Goal: Information Seeking & Learning: Learn about a topic

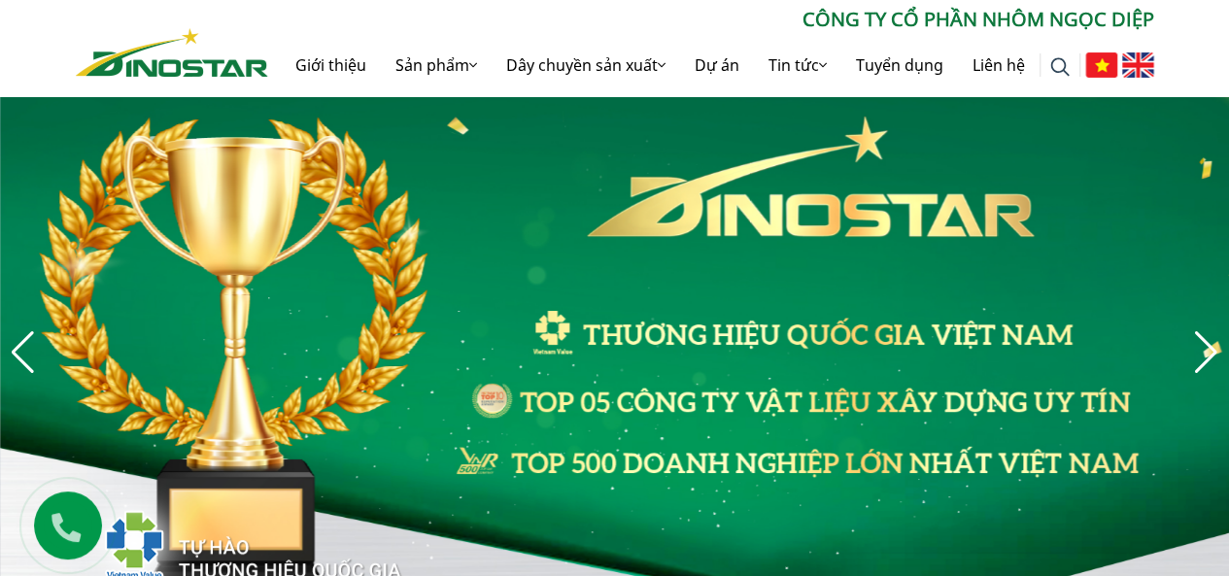
click at [1137, 60] on img at bounding box center [1138, 64] width 32 height 25
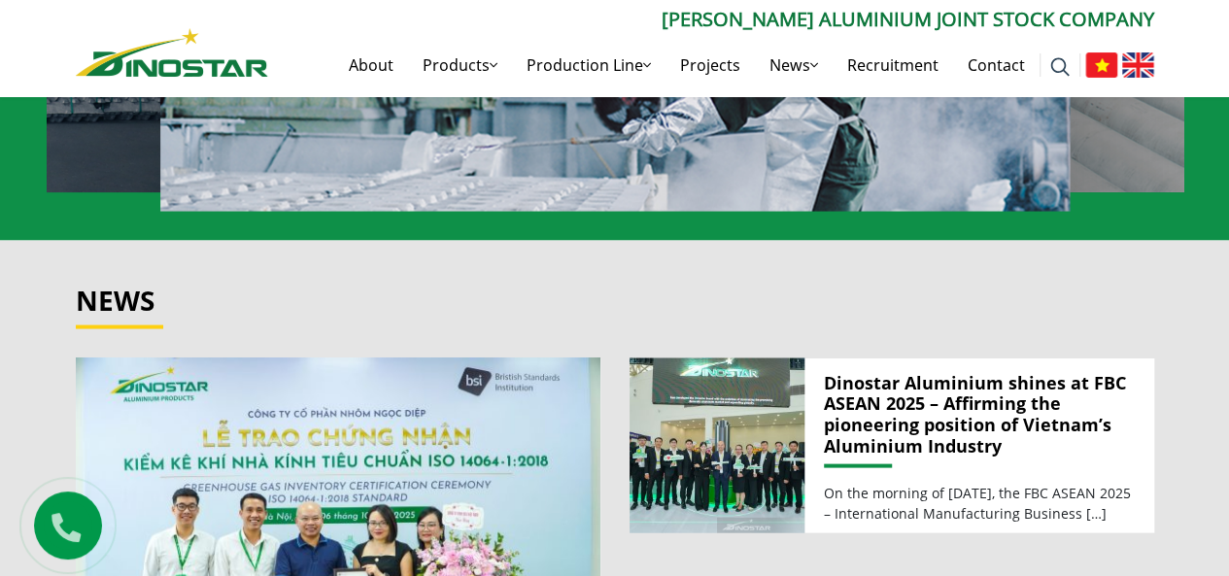
scroll to position [2137, 0]
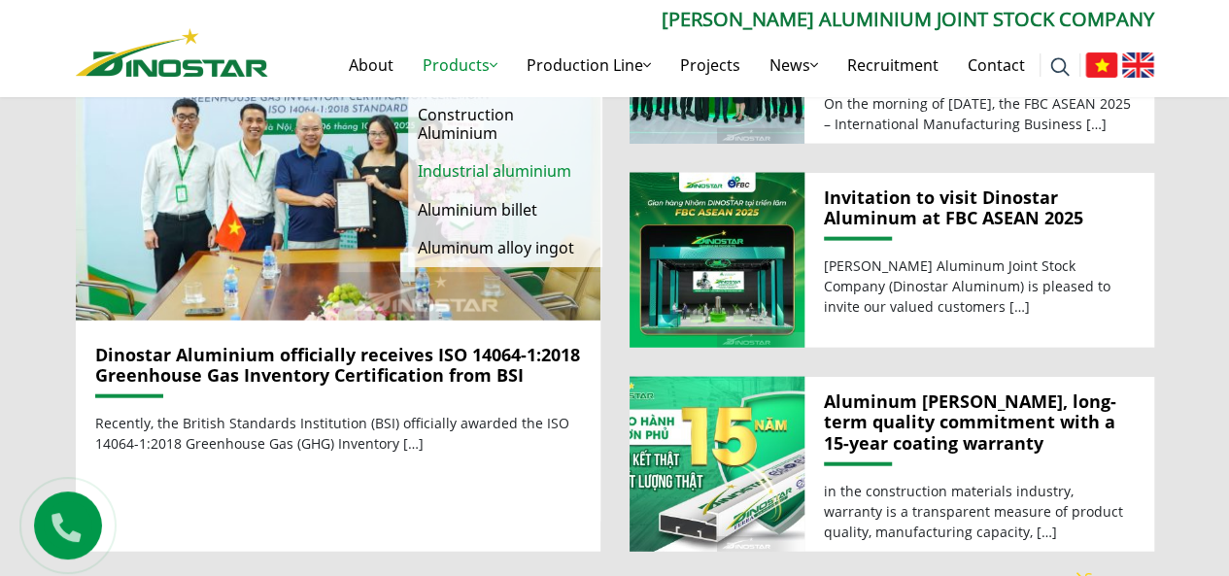
click at [486, 175] on link "Industrial aluminium" at bounding box center [505, 172] width 194 height 38
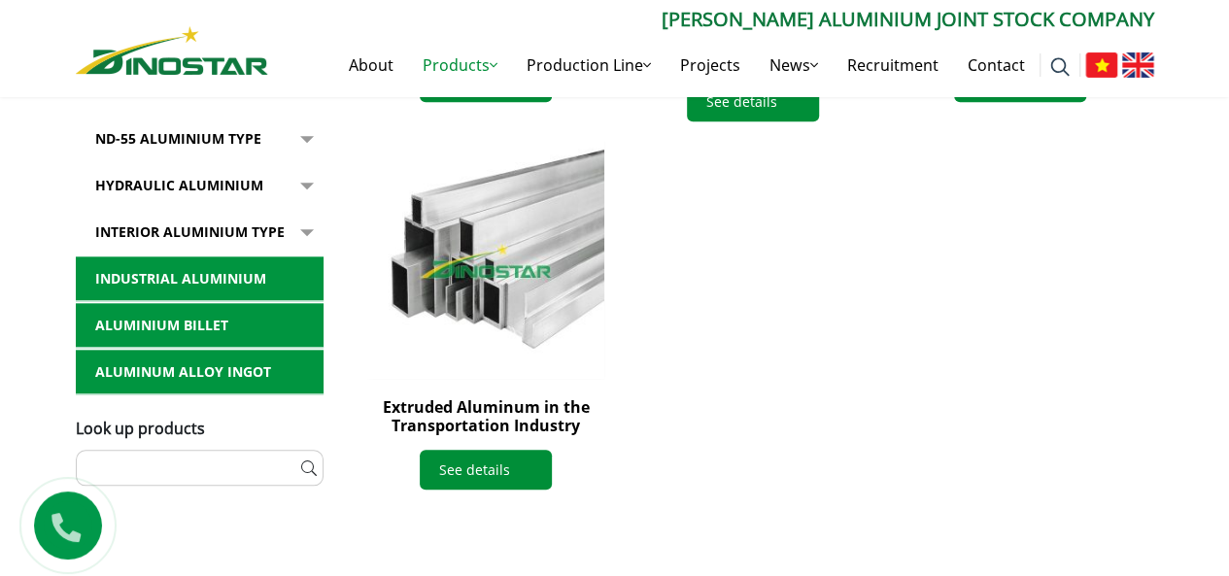
scroll to position [1069, 0]
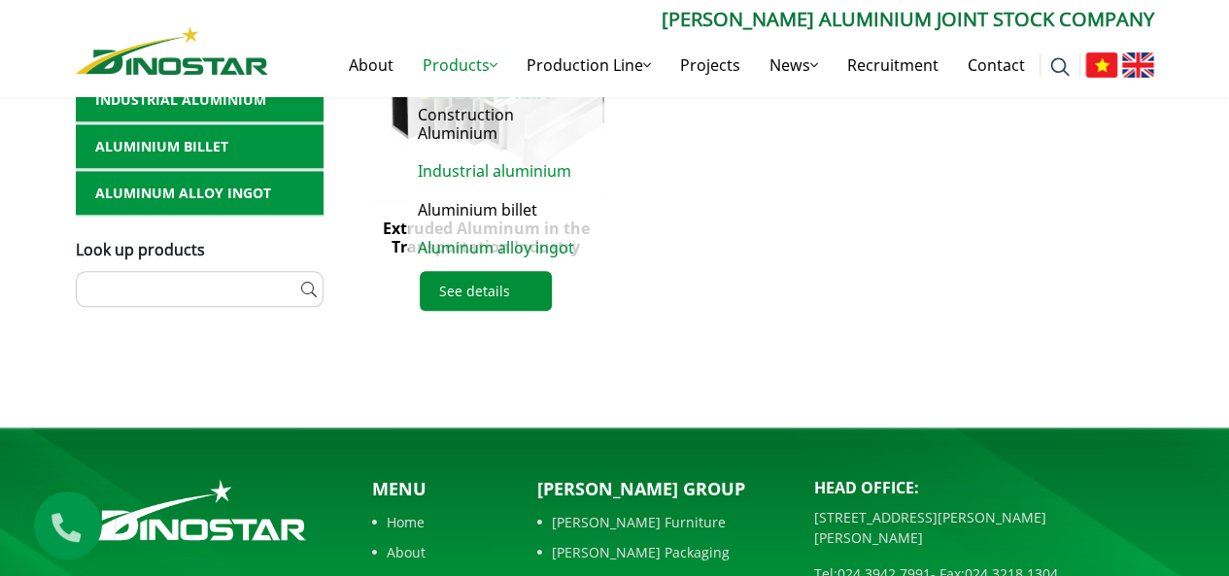
click at [459, 248] on link "Aluminum alloy ingot" at bounding box center [505, 248] width 194 height 38
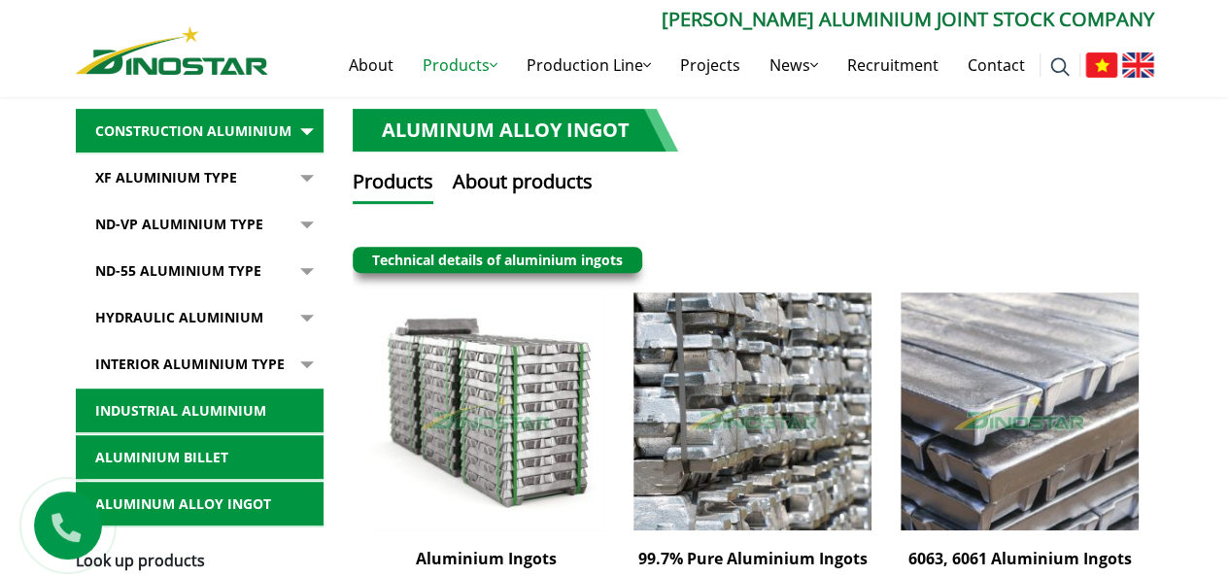
scroll to position [291, 0]
